Goal: Navigation & Orientation: Find specific page/section

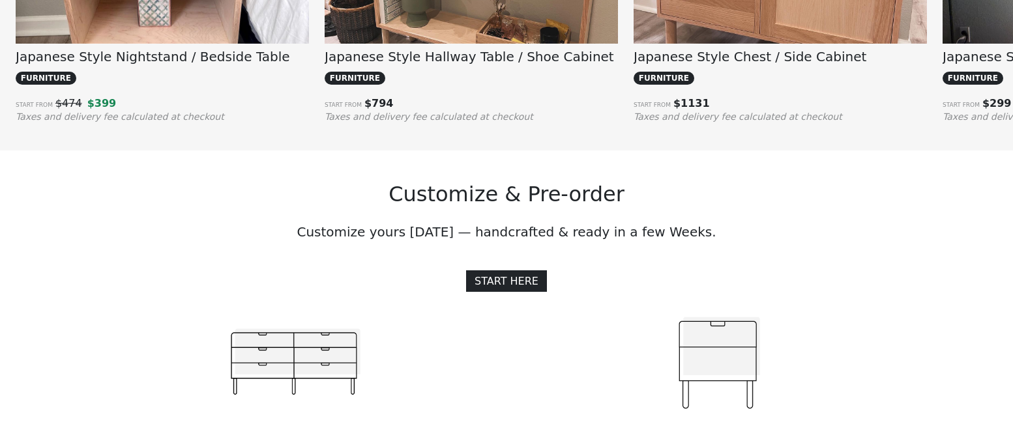
scroll to position [1399, 0]
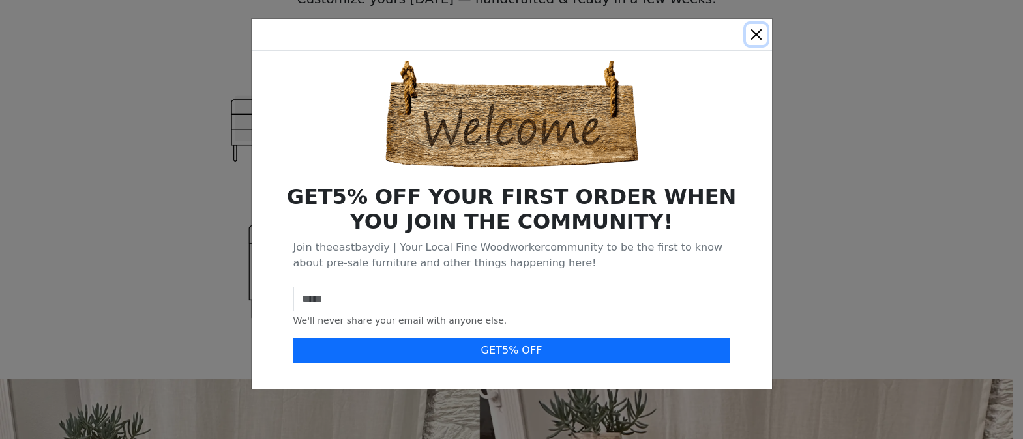
click at [758, 33] on button "Close" at bounding box center [756, 34] width 21 height 21
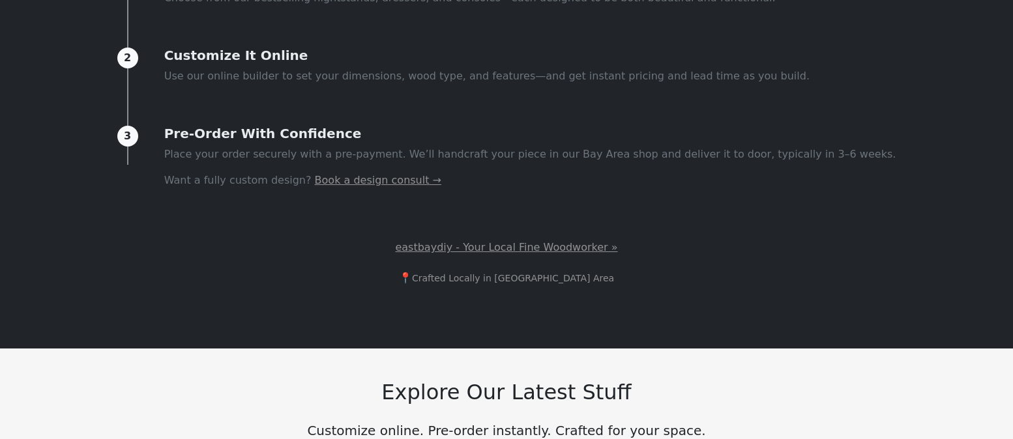
scroll to position [0, 0]
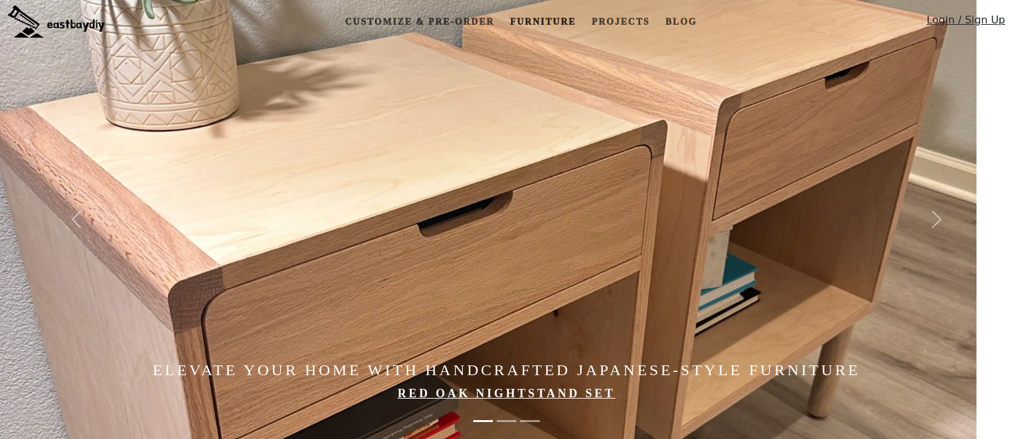
click at [559, 20] on link "Furniture" at bounding box center [542, 22] width 76 height 24
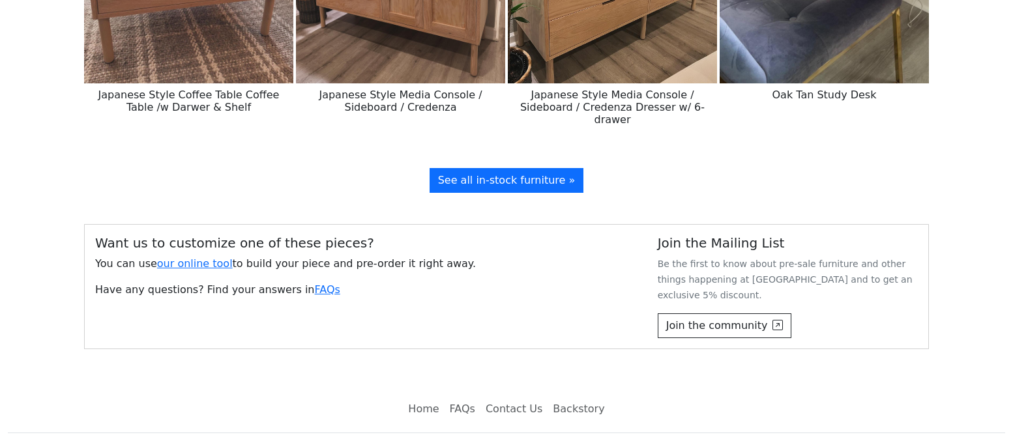
scroll to position [1644, 0]
click at [519, 175] on span "See all in-stock furniture »" at bounding box center [507, 181] width 138 height 12
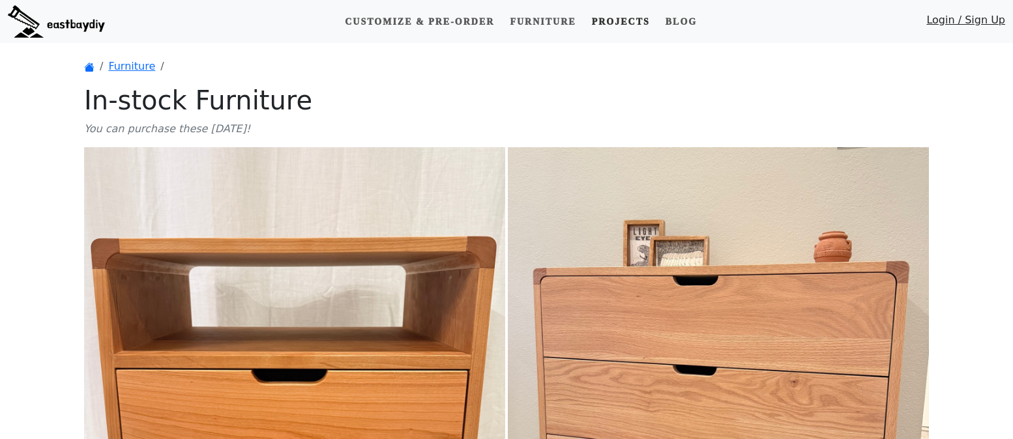
click at [623, 23] on link "Projects" at bounding box center [621, 22] width 68 height 24
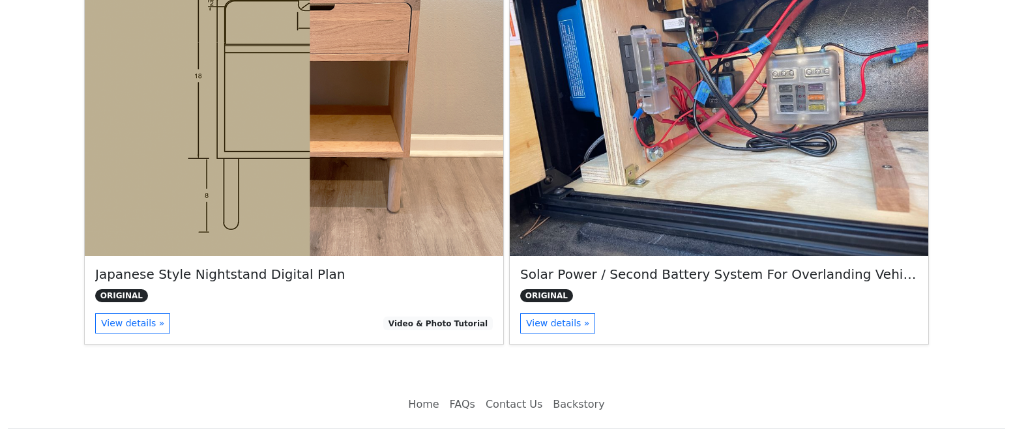
scroll to position [676, 0]
